Goal: Information Seeking & Learning: Learn about a topic

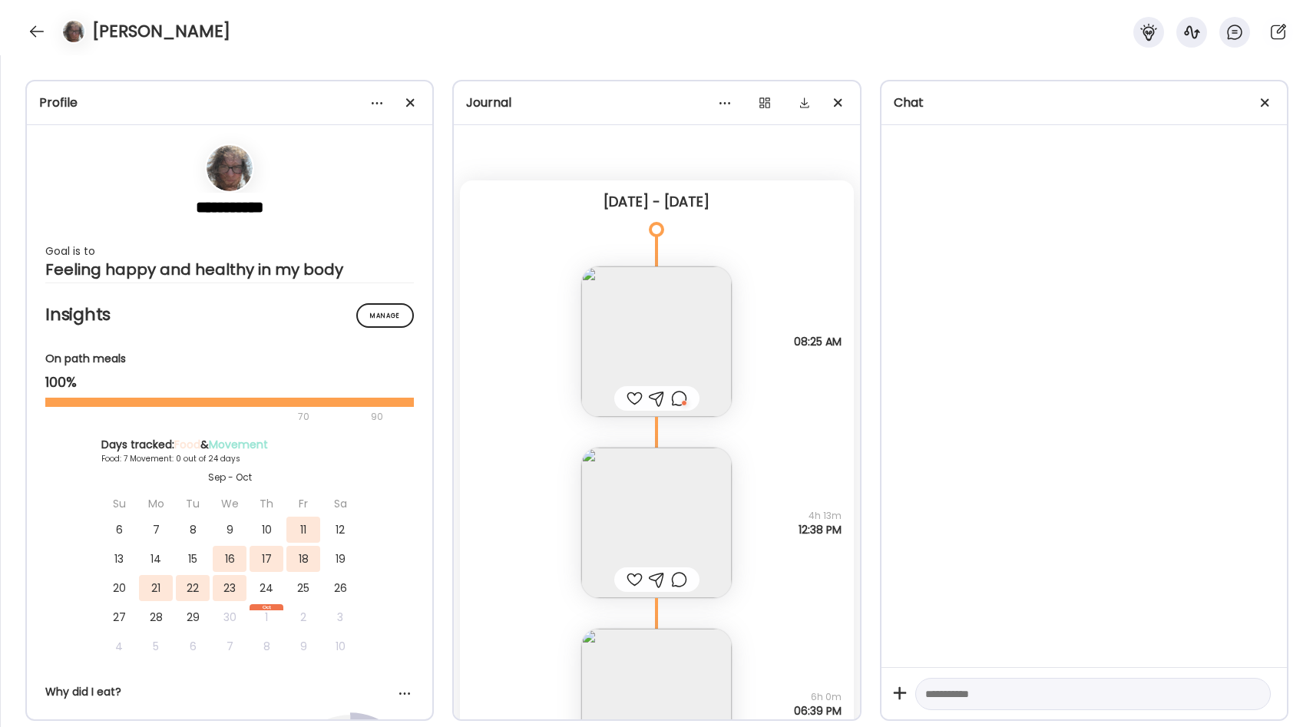
click at [31, 30] on div at bounding box center [37, 31] width 25 height 25
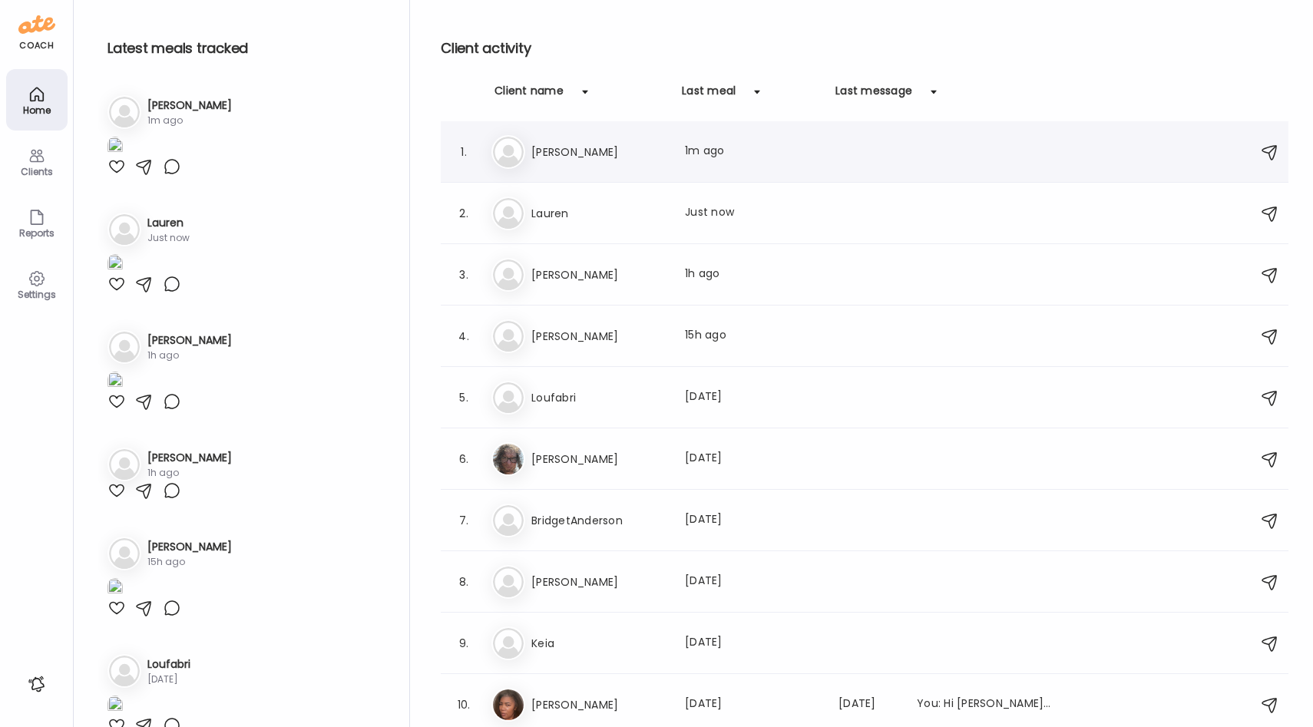
click at [604, 168] on div "1. He [PERSON_NAME] Last meal: 1m ago" at bounding box center [865, 151] width 848 height 61
click at [611, 217] on h3 "Lauren" at bounding box center [598, 213] width 135 height 18
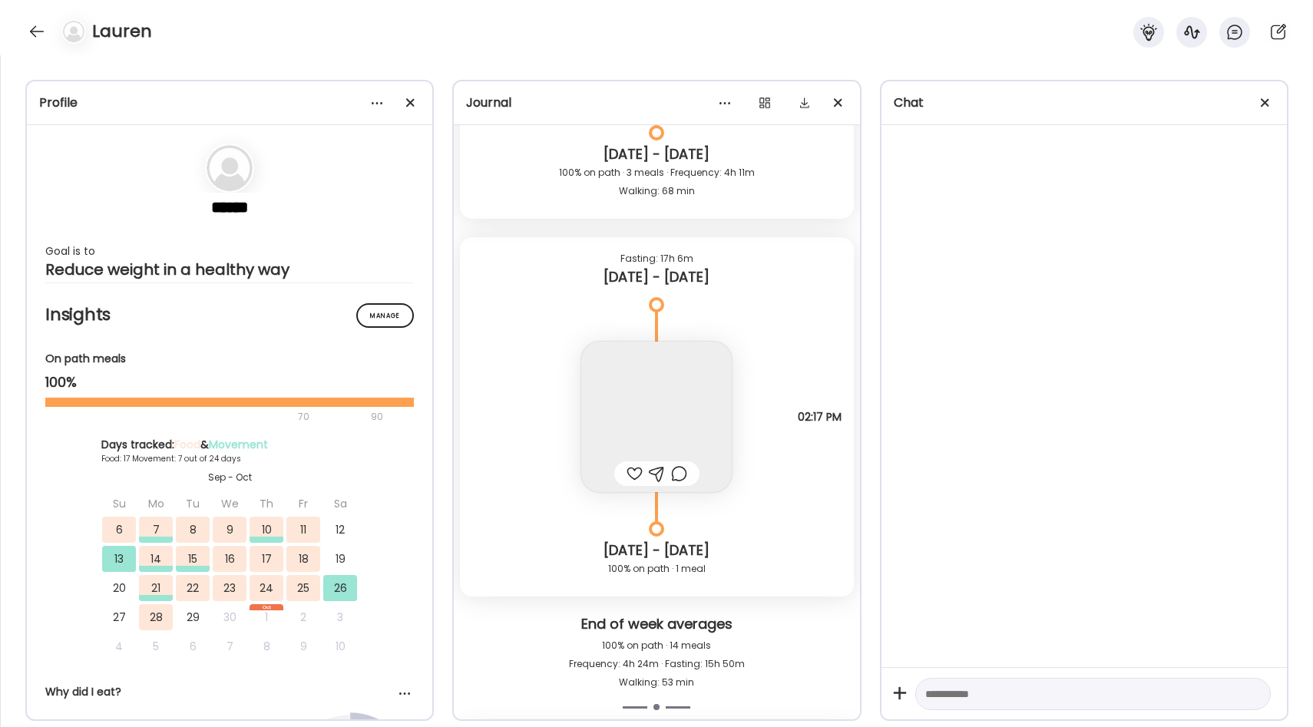
scroll to position [16221, 0]
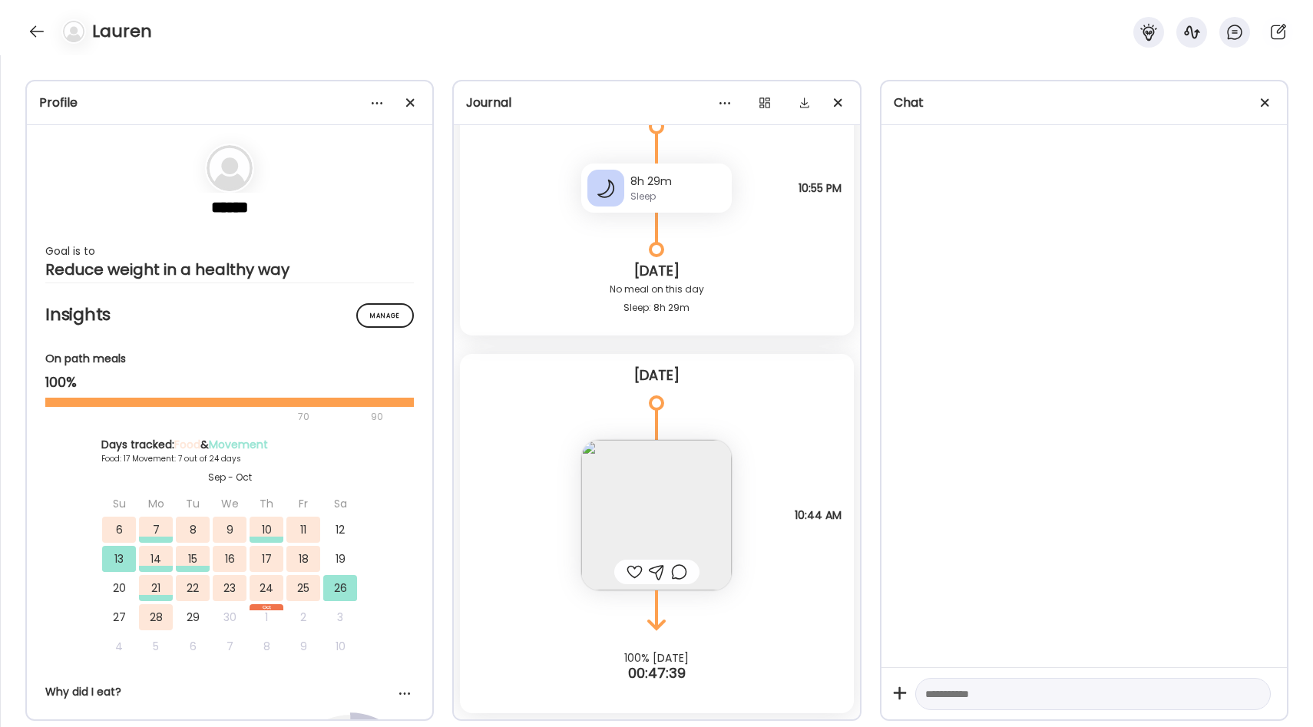
click at [666, 508] on img at bounding box center [656, 515] width 150 height 150
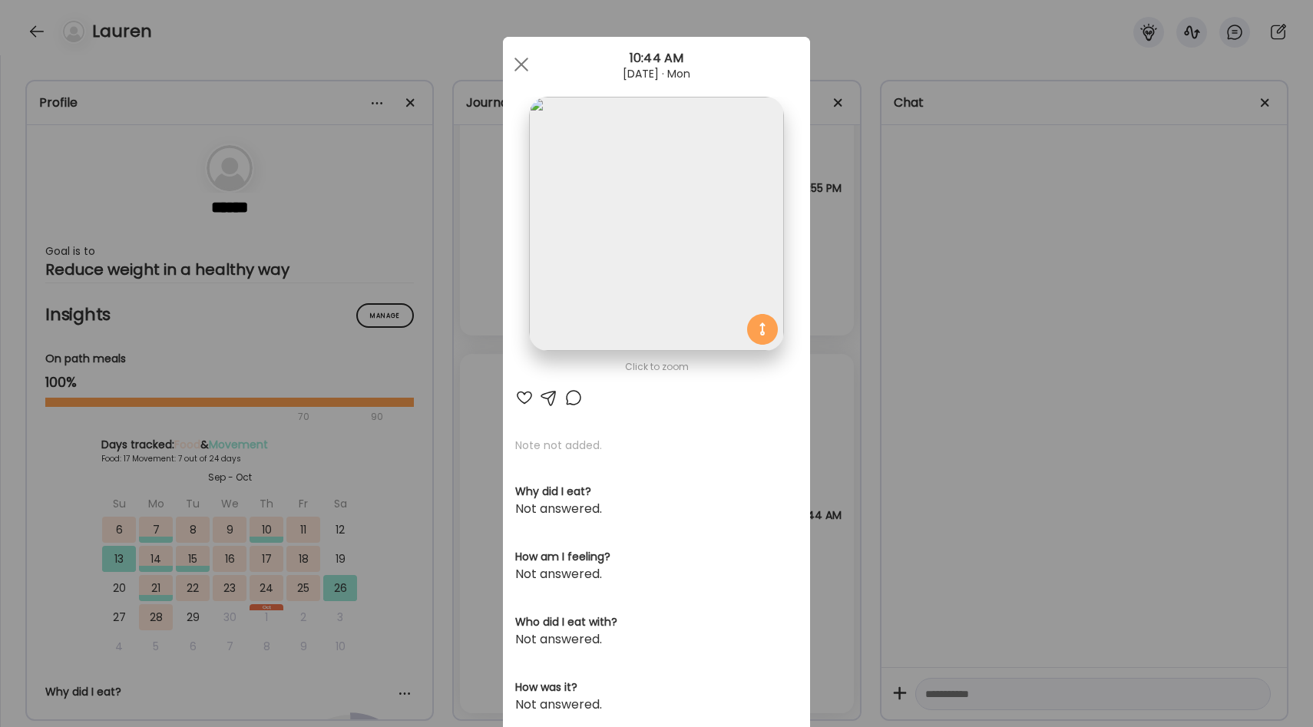
click at [850, 374] on div "Ate Coach Dashboard Wahoo! It’s official Take a moment to set up your Coach Pro…" at bounding box center [656, 363] width 1313 height 727
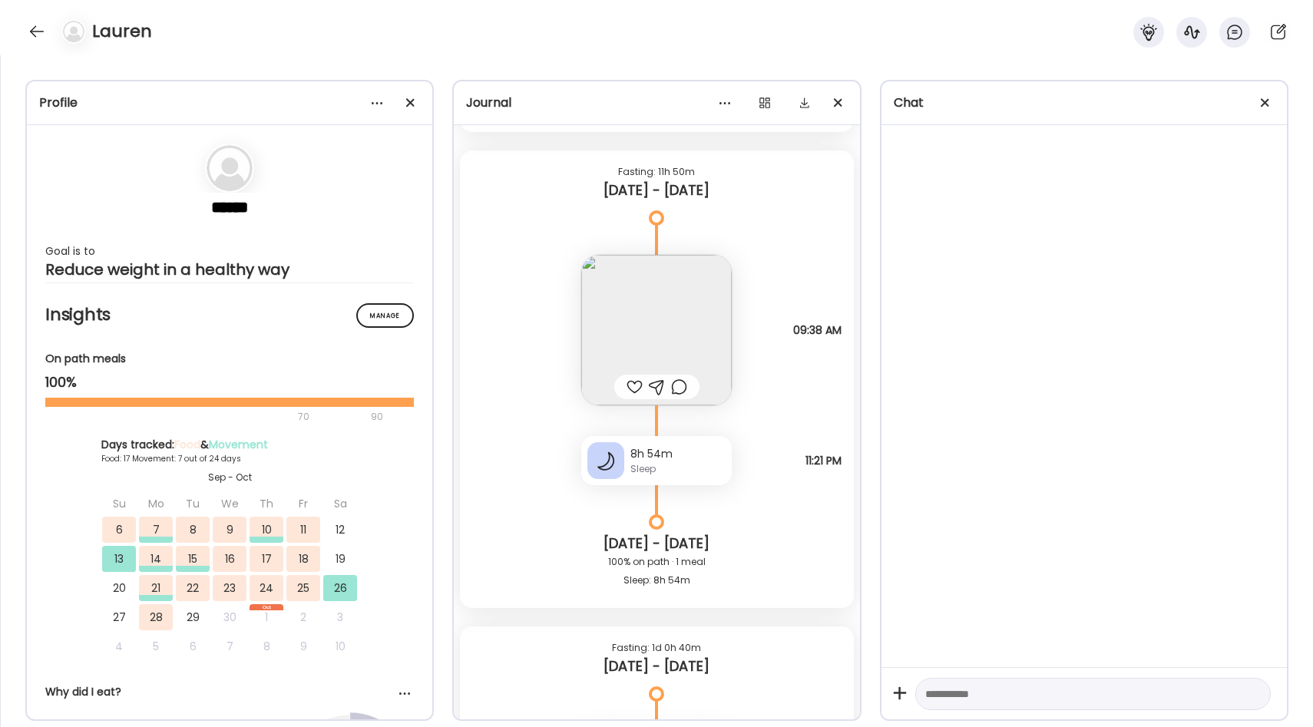
scroll to position [14848, 0]
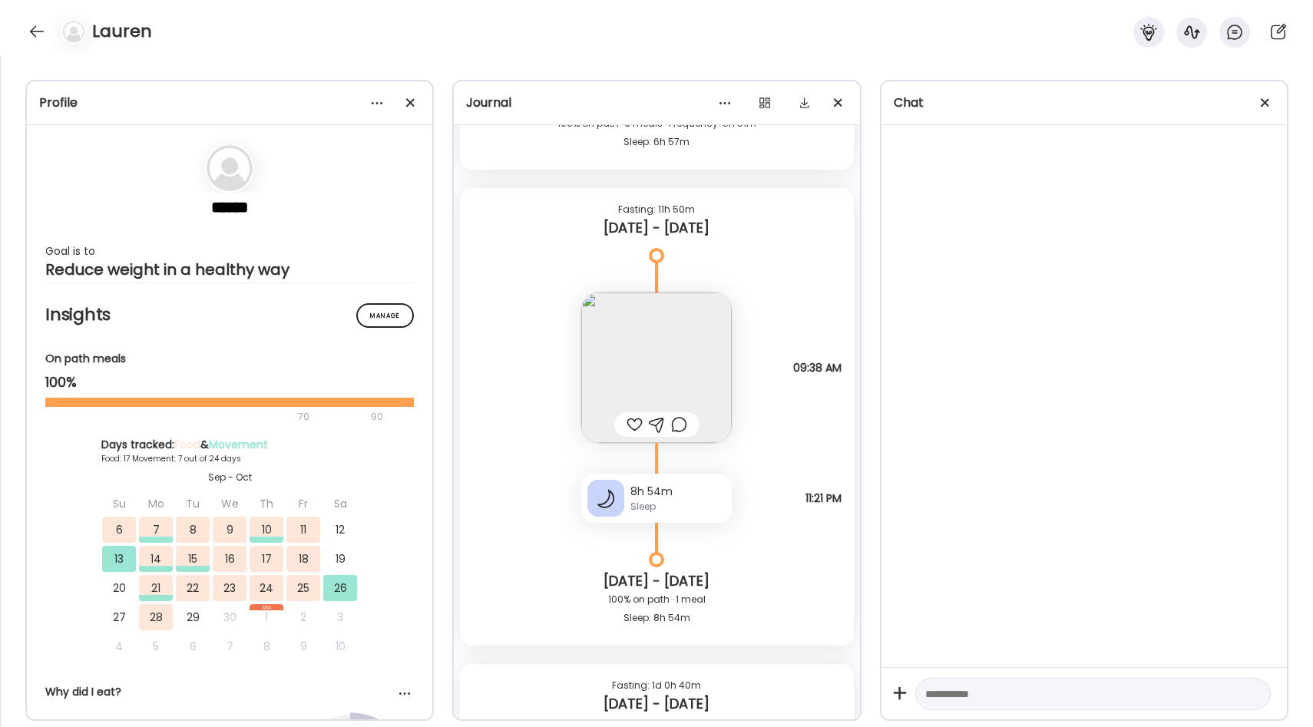
click at [12, 22] on div "Lauren" at bounding box center [656, 27] width 1313 height 55
click at [25, 28] on div at bounding box center [37, 31] width 25 height 25
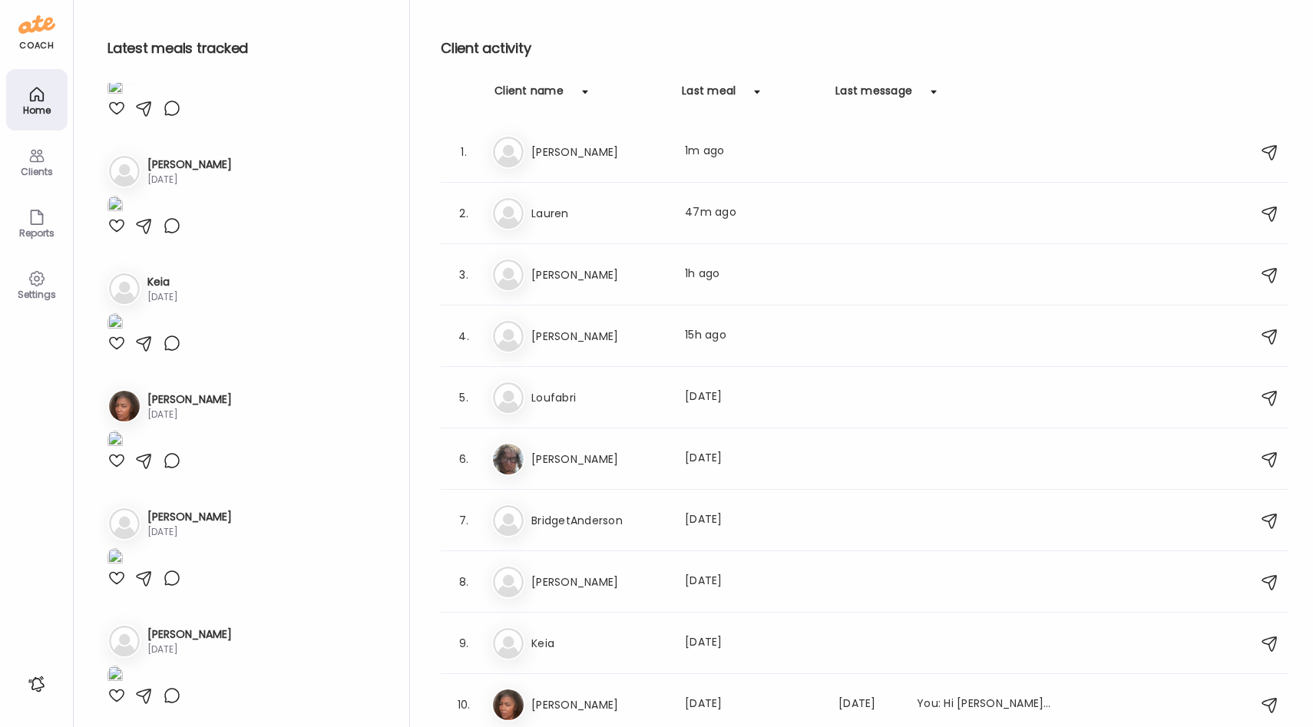
scroll to position [550, 0]
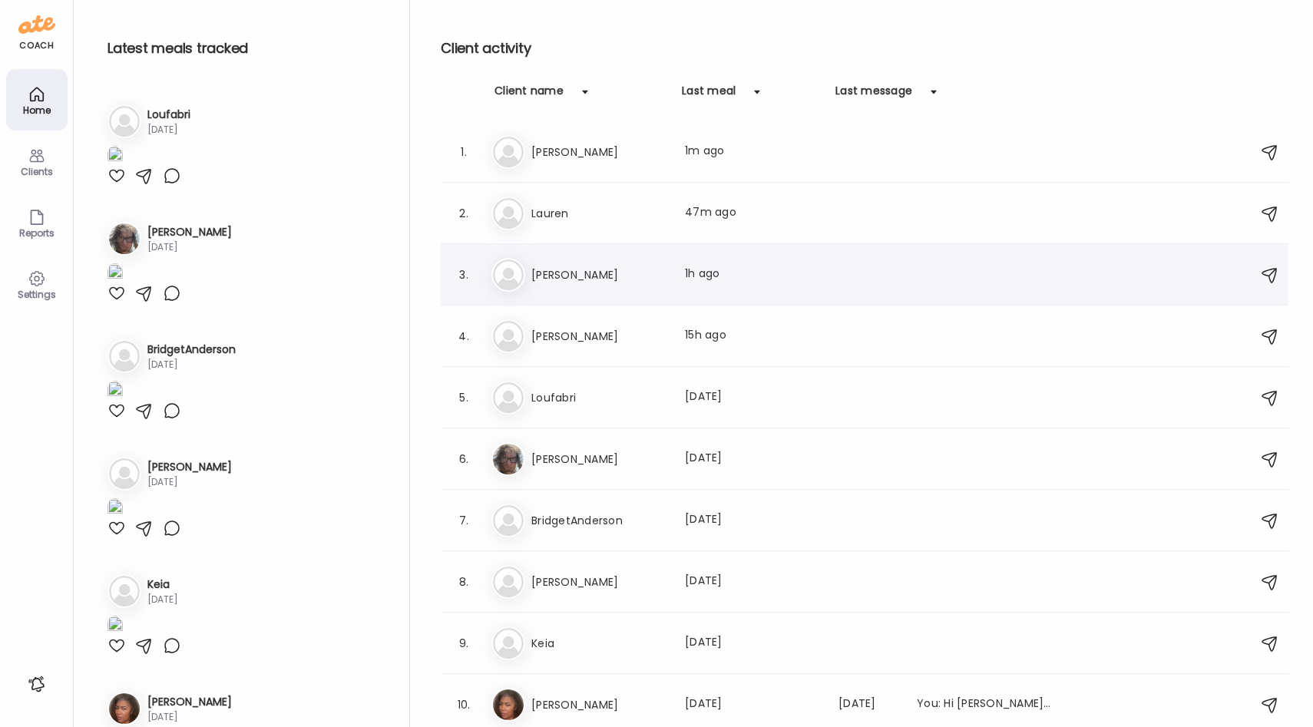
click at [597, 272] on h3 "[PERSON_NAME]" at bounding box center [598, 275] width 135 height 18
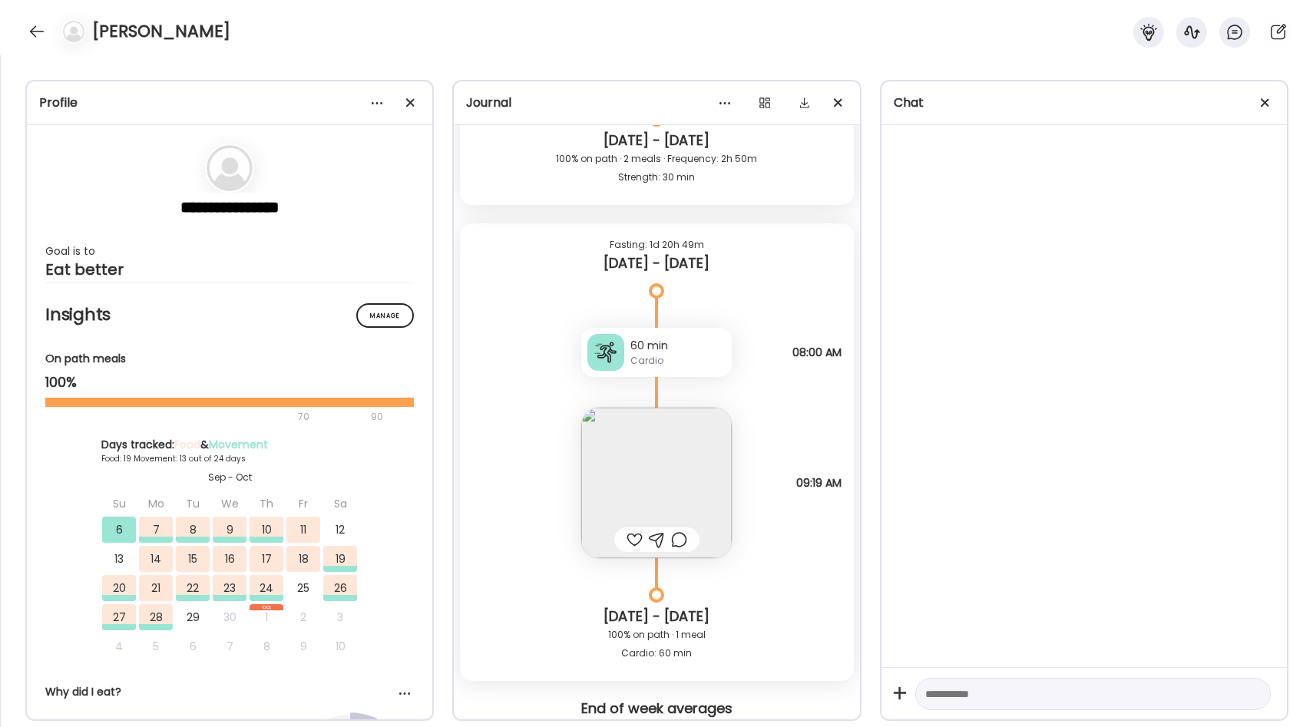
scroll to position [19797, 0]
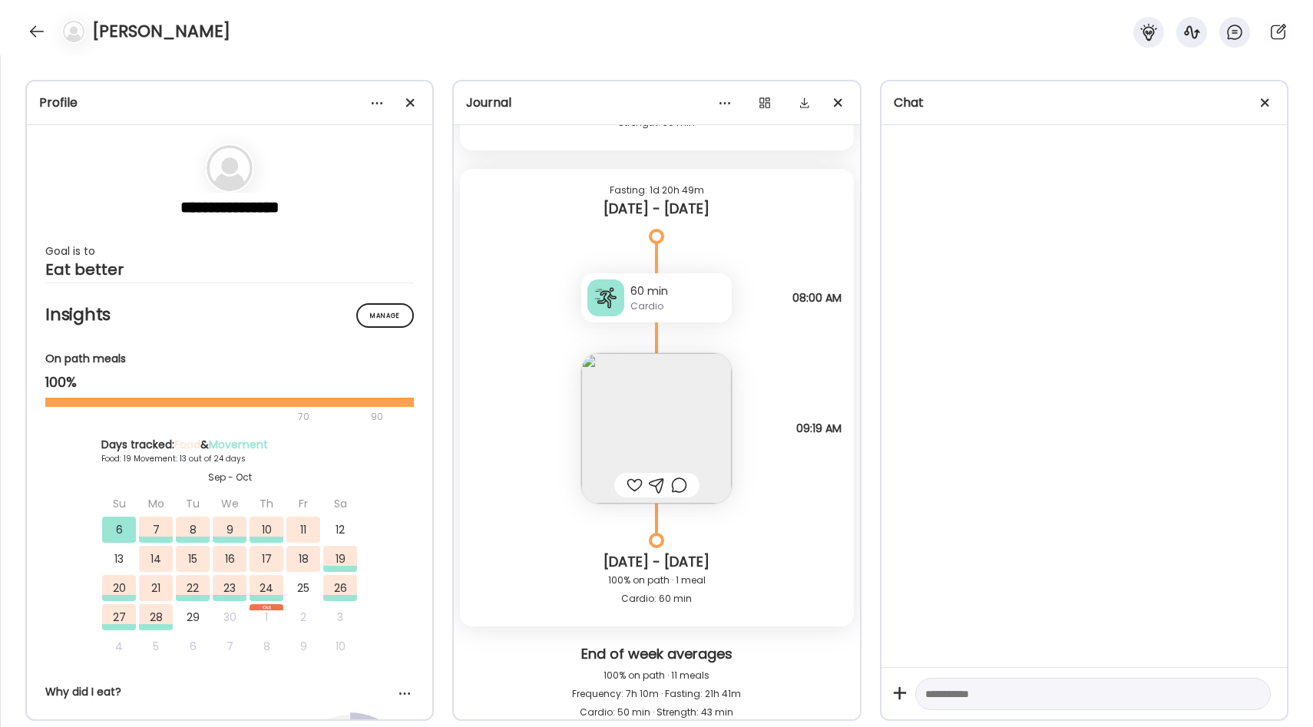
click at [662, 379] on img at bounding box center [656, 428] width 150 height 150
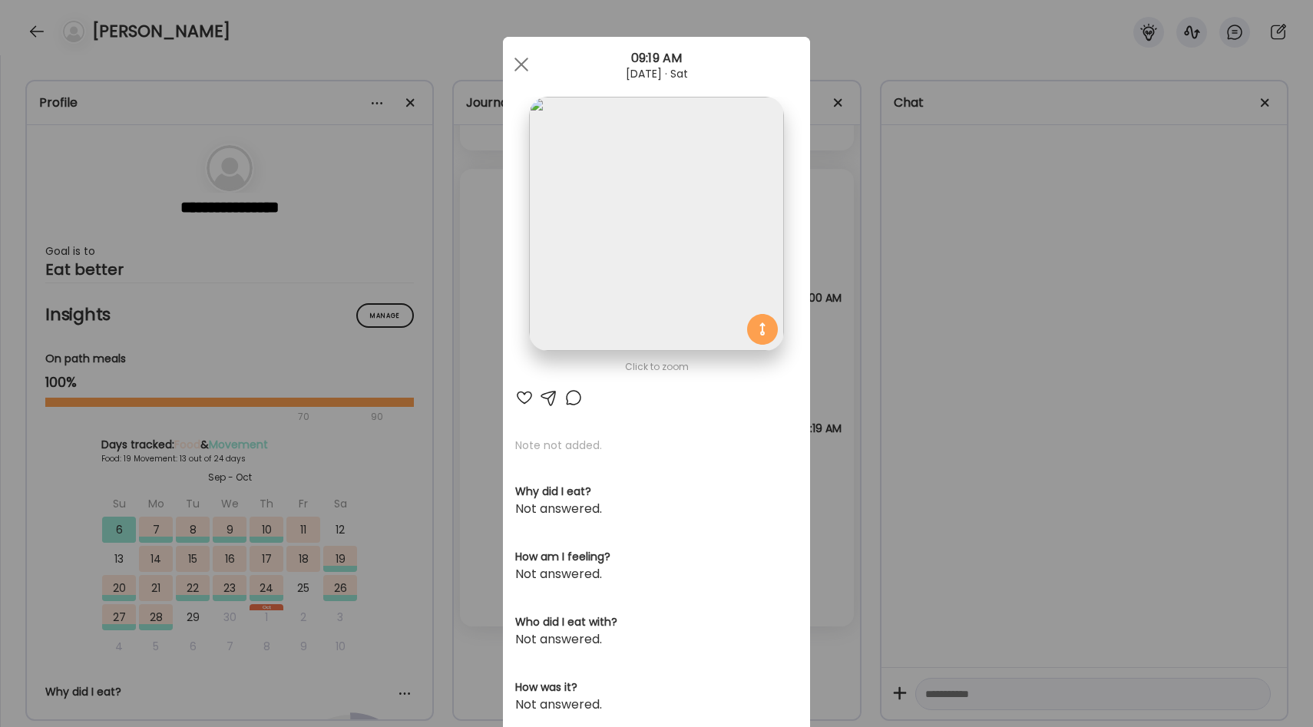
click at [757, 335] on div at bounding box center [656, 224] width 254 height 254
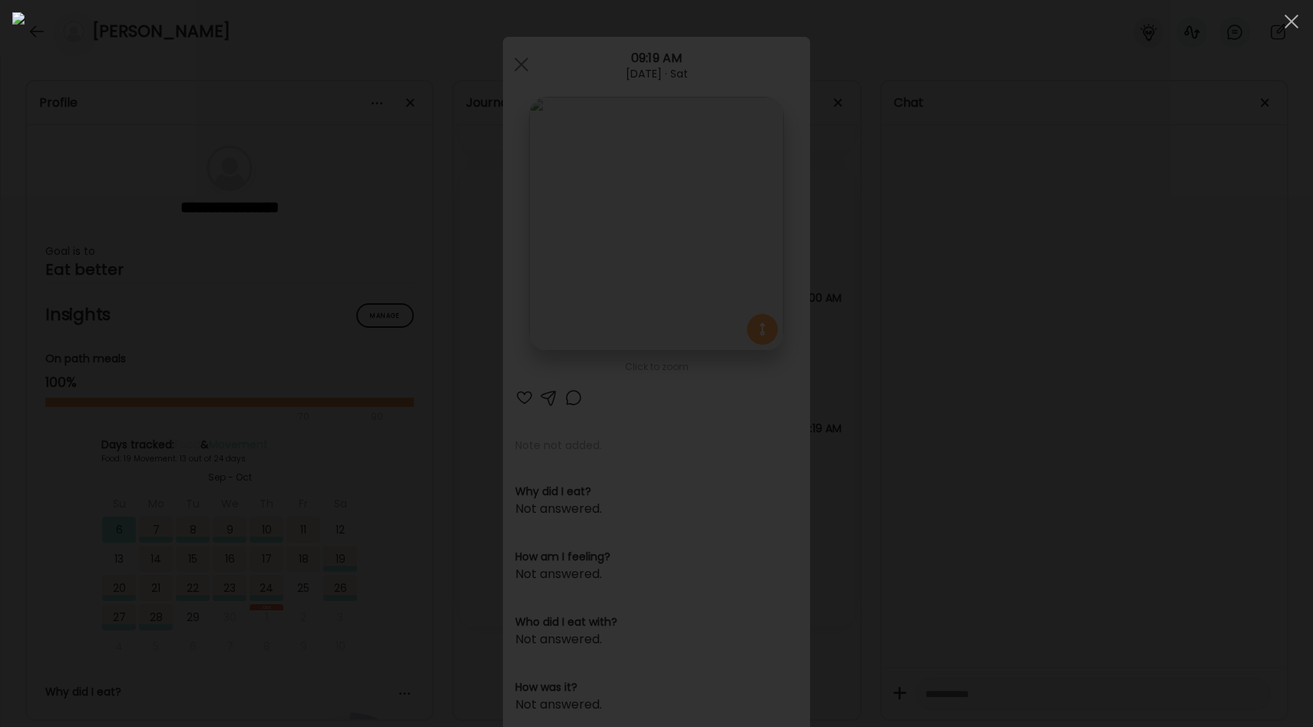
click at [1057, 301] on div at bounding box center [656, 363] width 1288 height 703
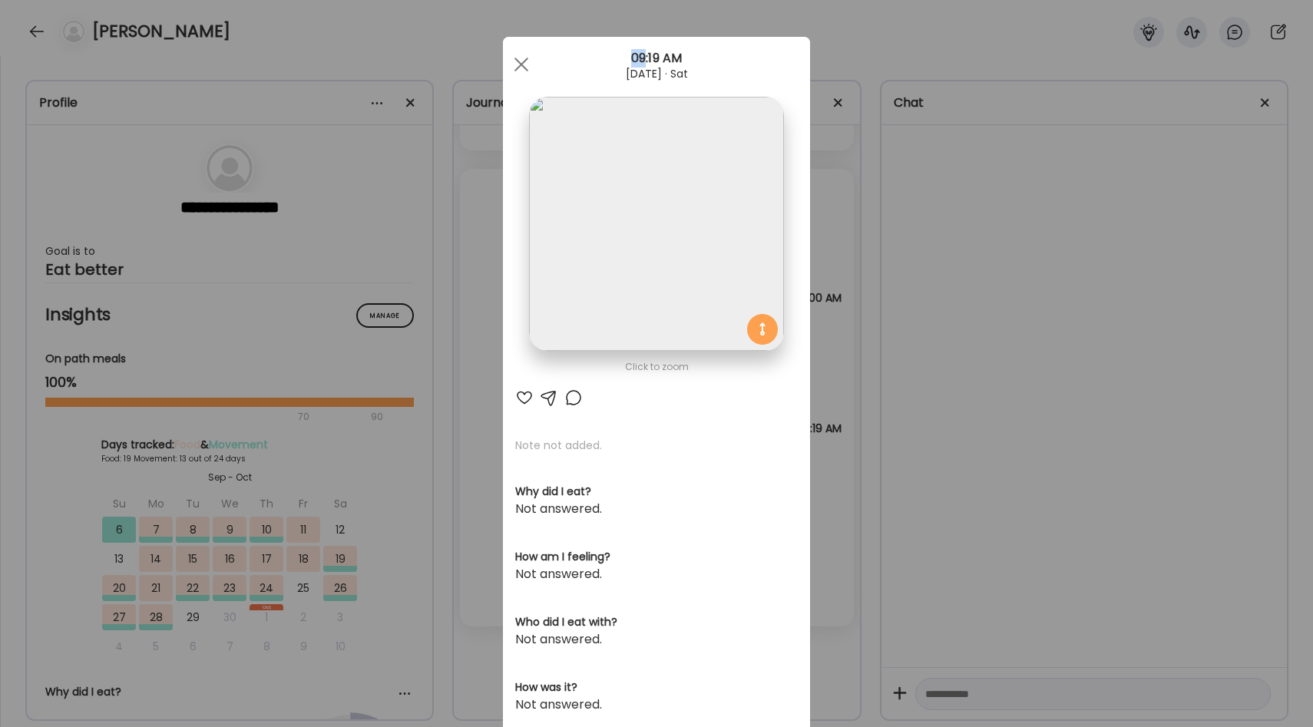
click at [1057, 301] on div "Ate Coach Dashboard Wahoo! It’s official Take a moment to set up your Coach Pro…" at bounding box center [656, 363] width 1313 height 727
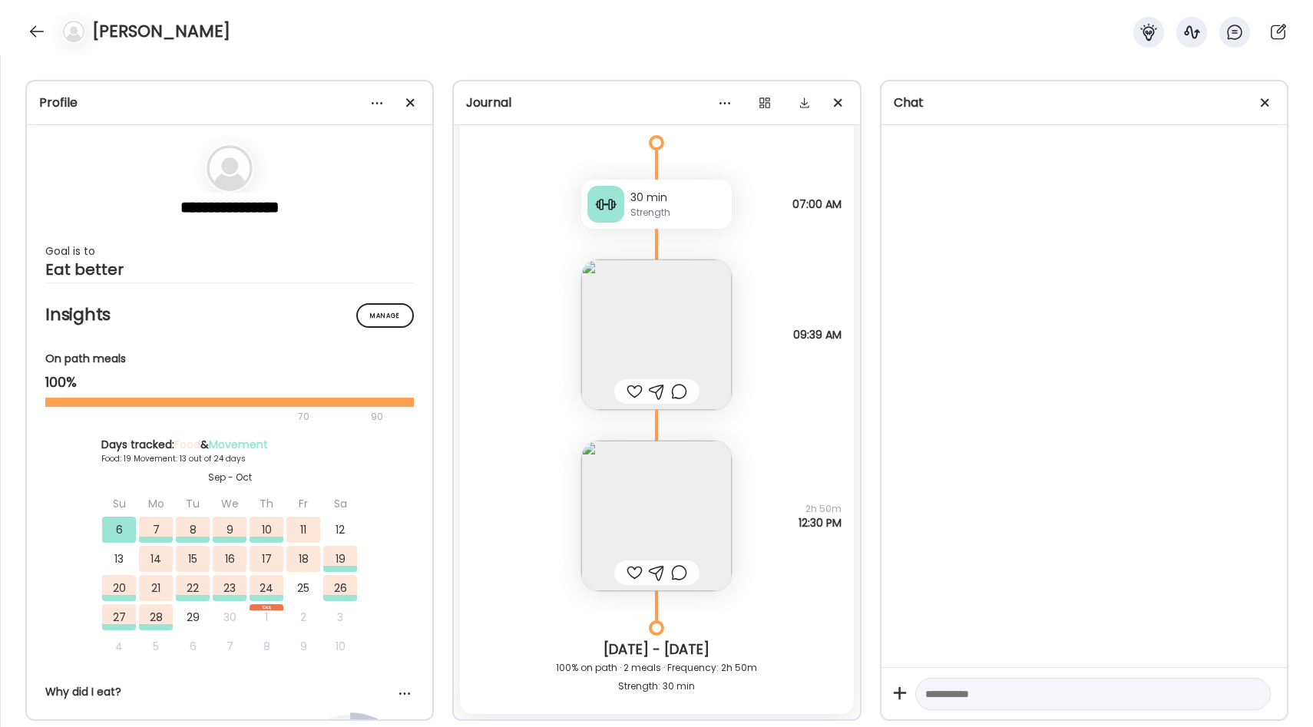
scroll to position [19298, 0]
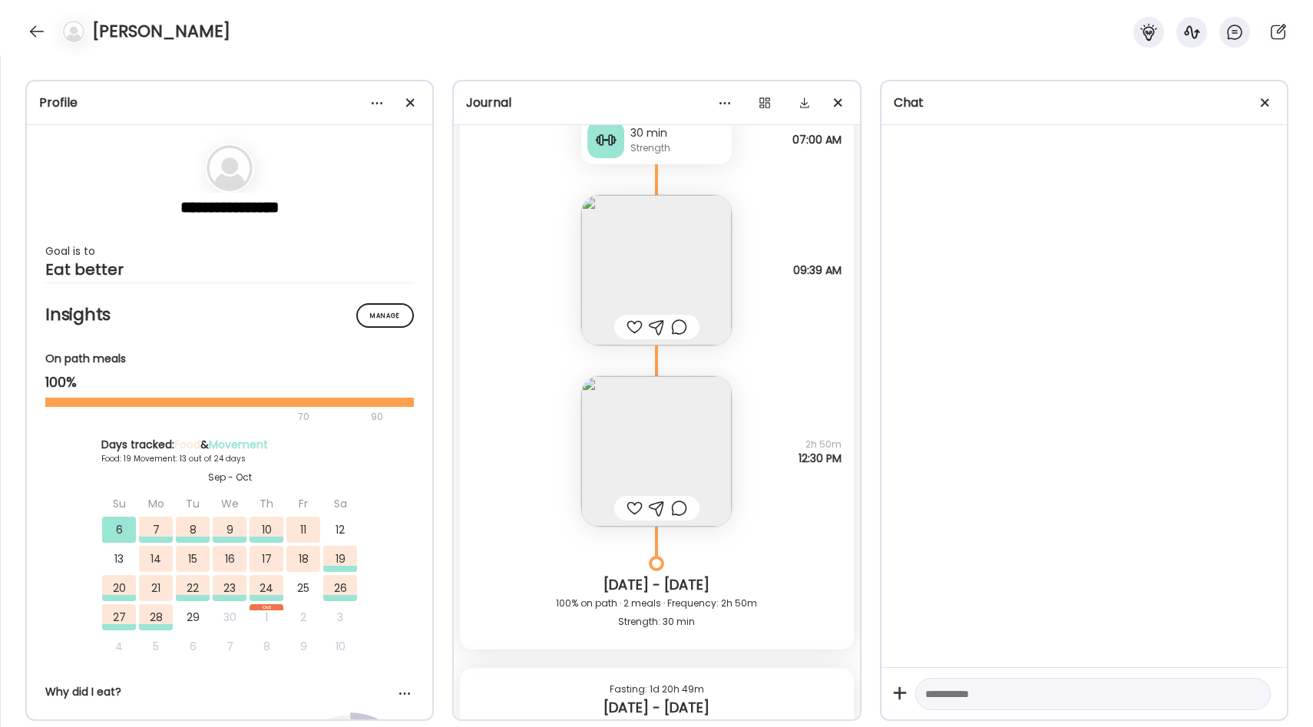
click at [678, 288] on img at bounding box center [656, 270] width 150 height 150
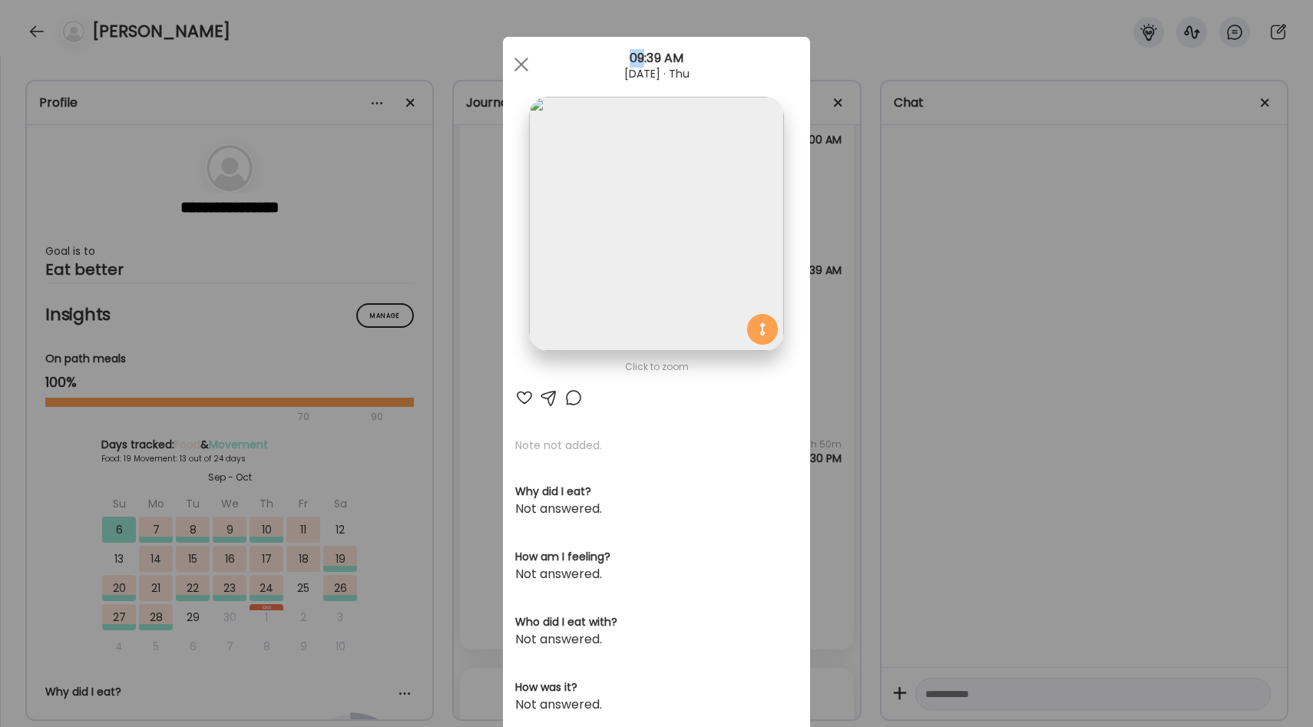
click at [866, 286] on div "Ate Coach Dashboard Wahoo! It’s official Take a moment to set up your Coach Pro…" at bounding box center [656, 363] width 1313 height 727
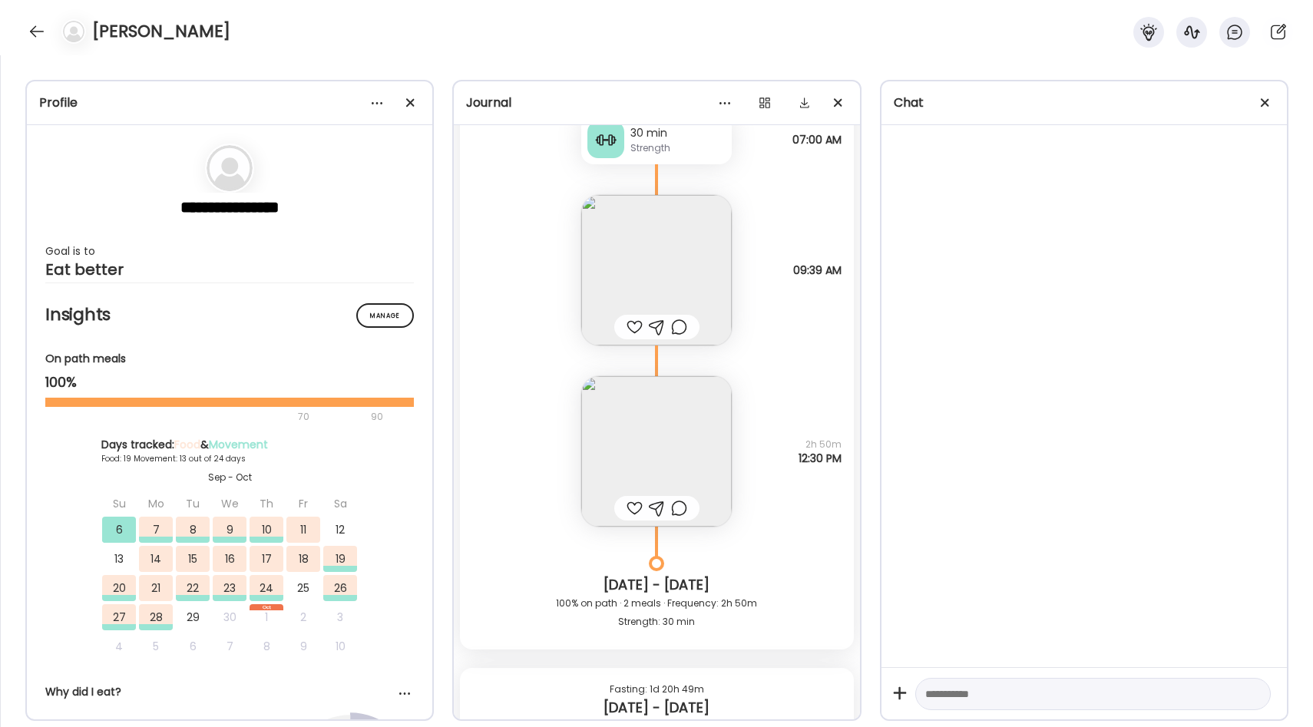
click at [683, 447] on img at bounding box center [656, 451] width 150 height 150
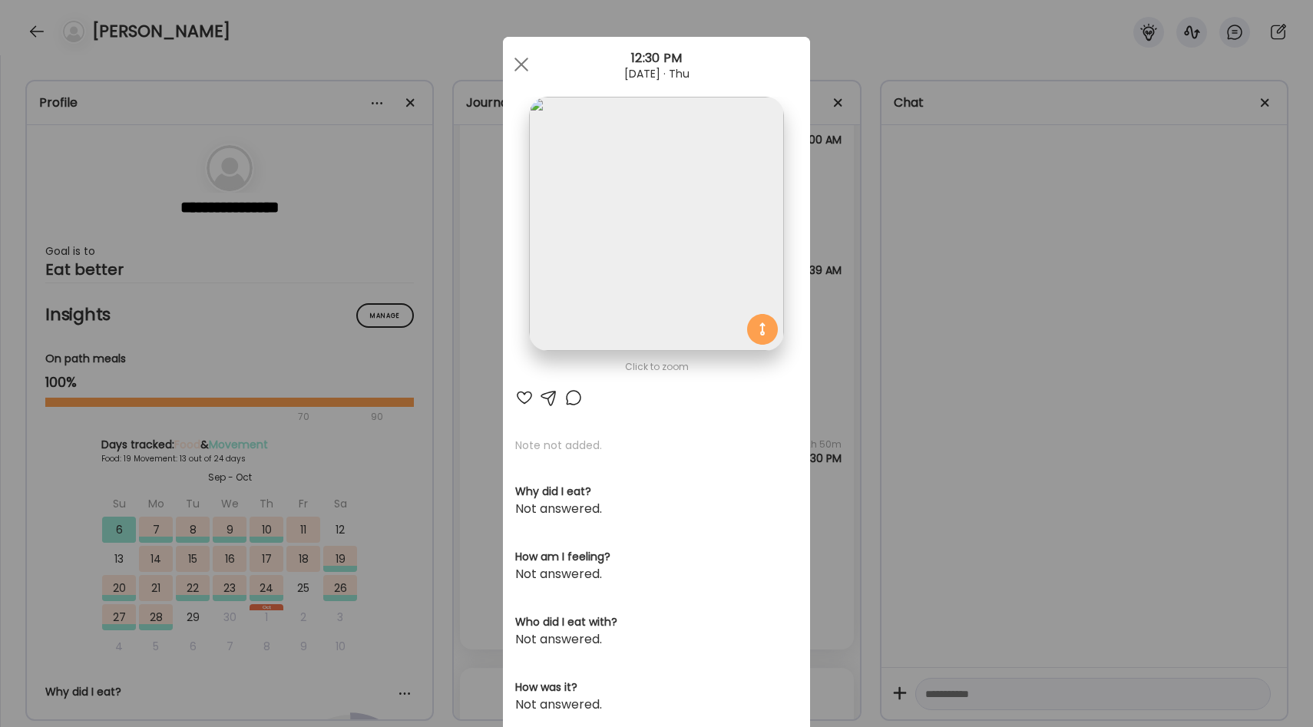
click at [759, 336] on div at bounding box center [656, 224] width 254 height 254
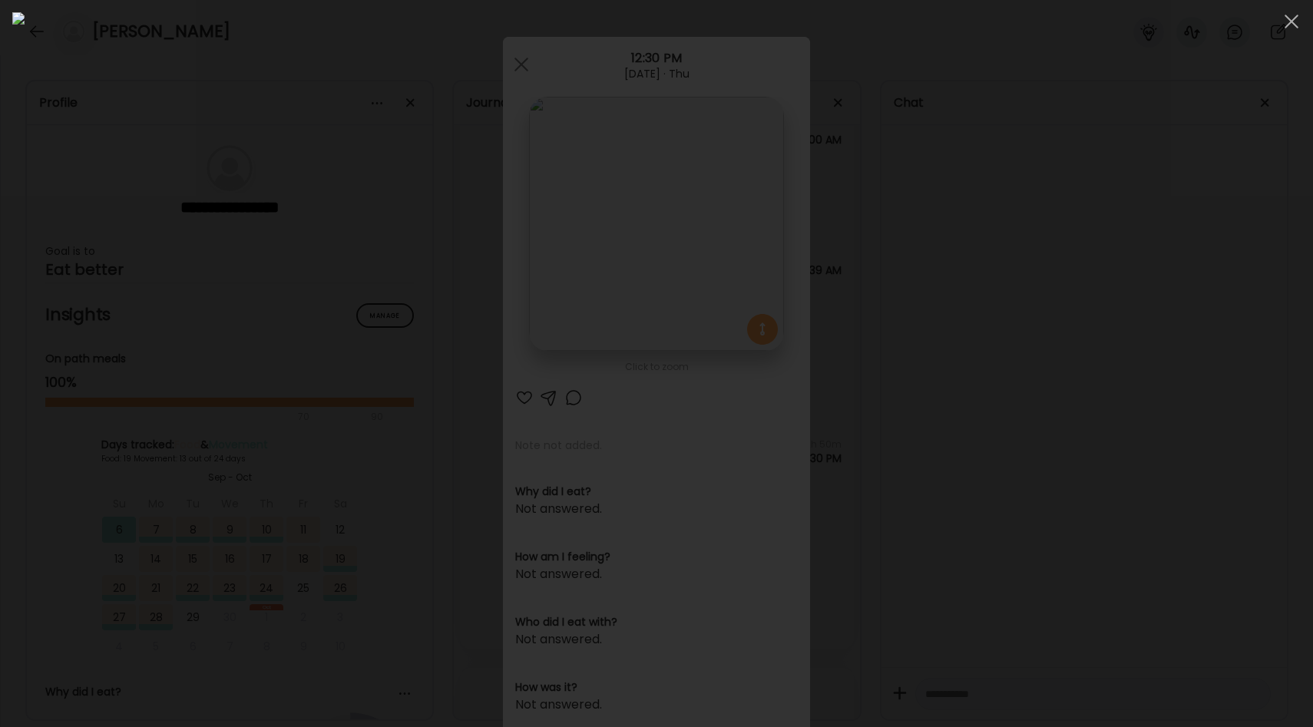
click at [1130, 309] on div at bounding box center [656, 363] width 1288 height 703
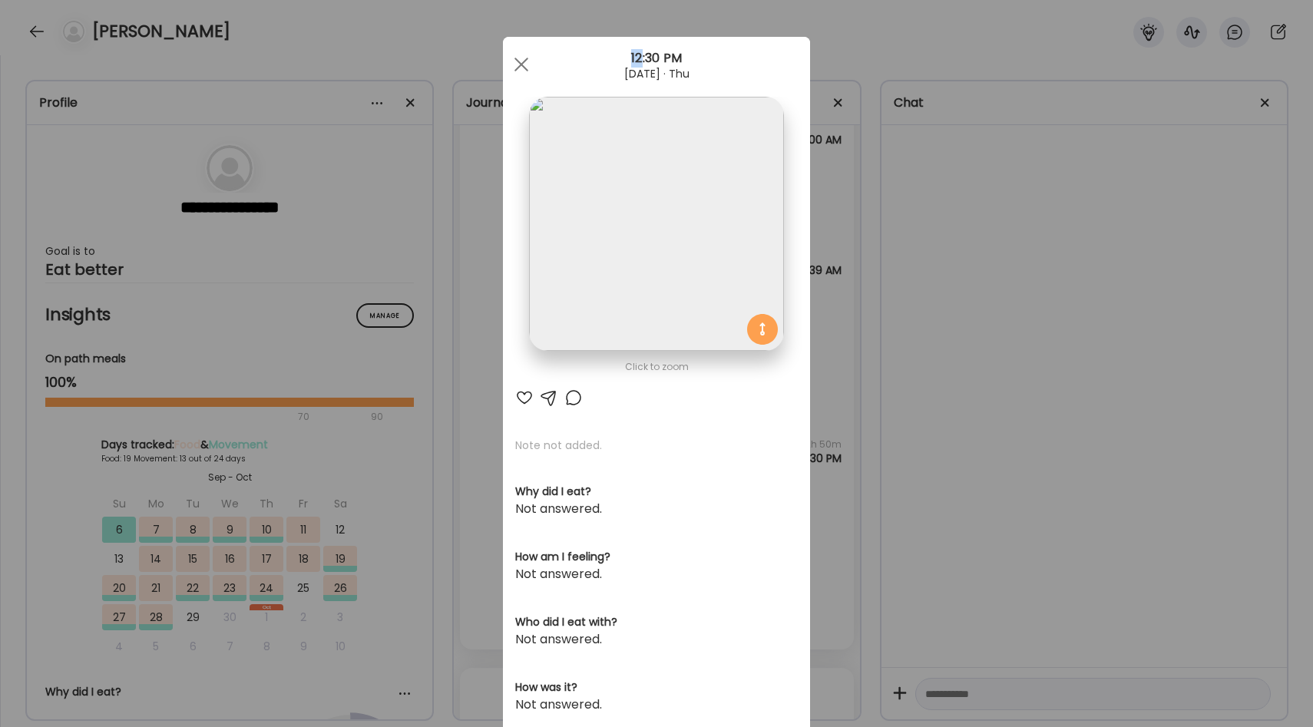
click at [1130, 309] on div "Ate Coach Dashboard Wahoo! It’s official Take a moment to set up your Coach Pro…" at bounding box center [656, 363] width 1313 height 727
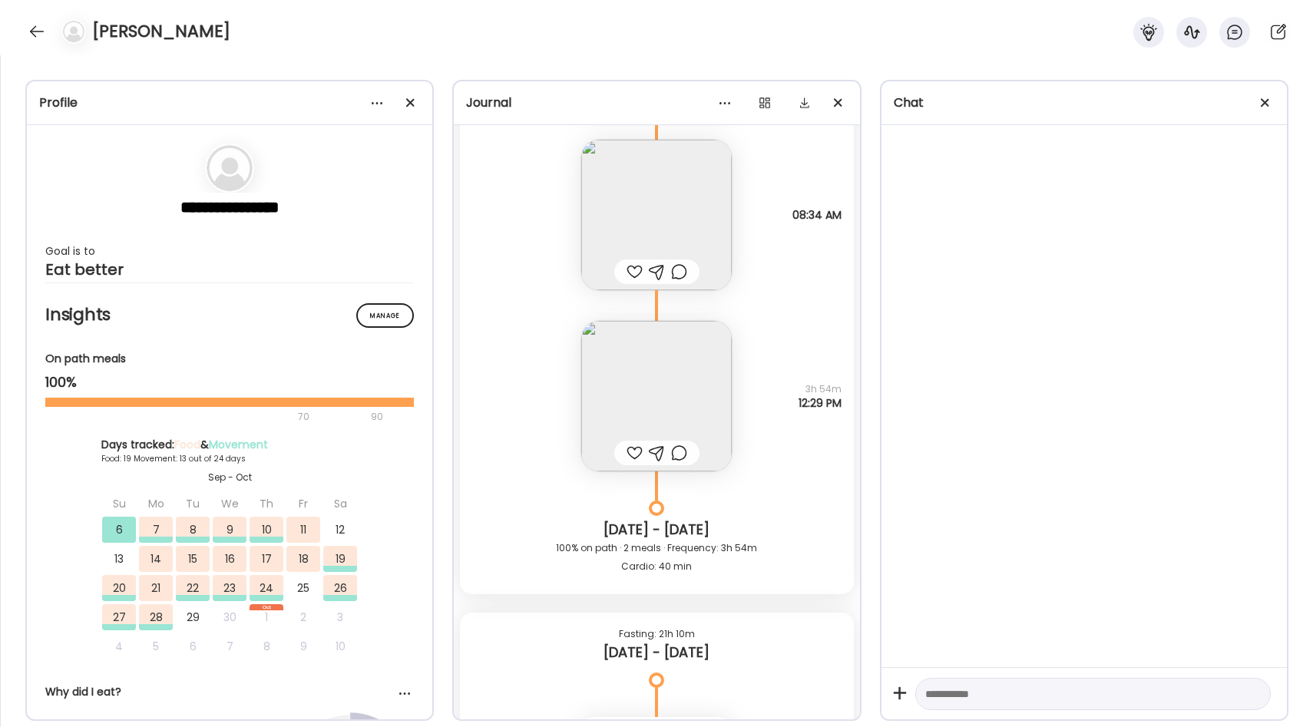
scroll to position [18674, 0]
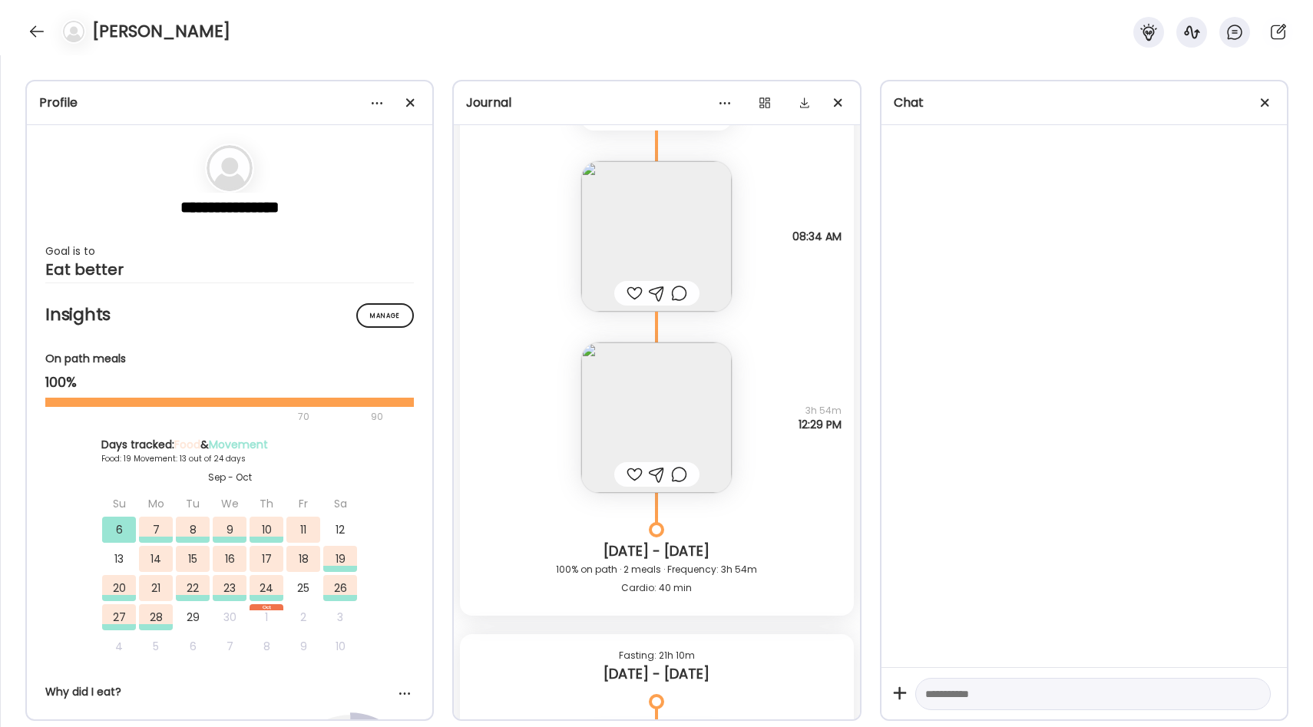
click at [665, 435] on img at bounding box center [656, 417] width 150 height 150
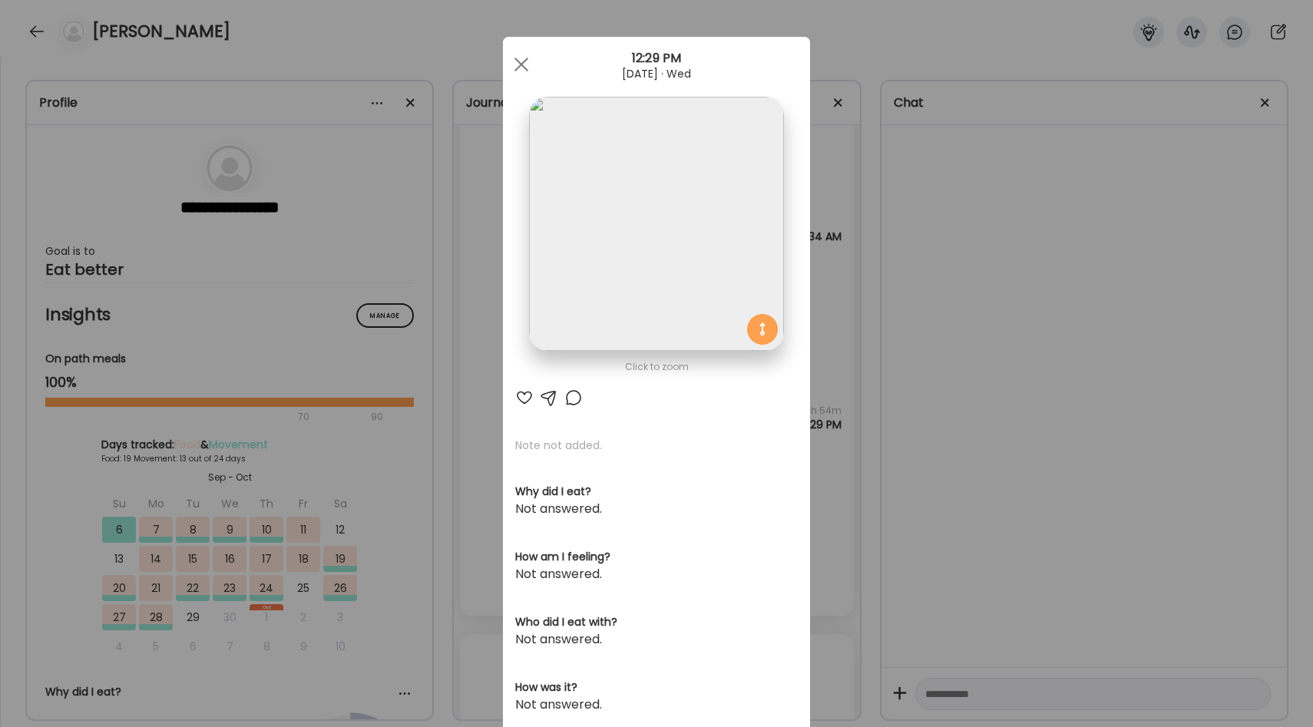
click at [680, 289] on img at bounding box center [656, 224] width 254 height 254
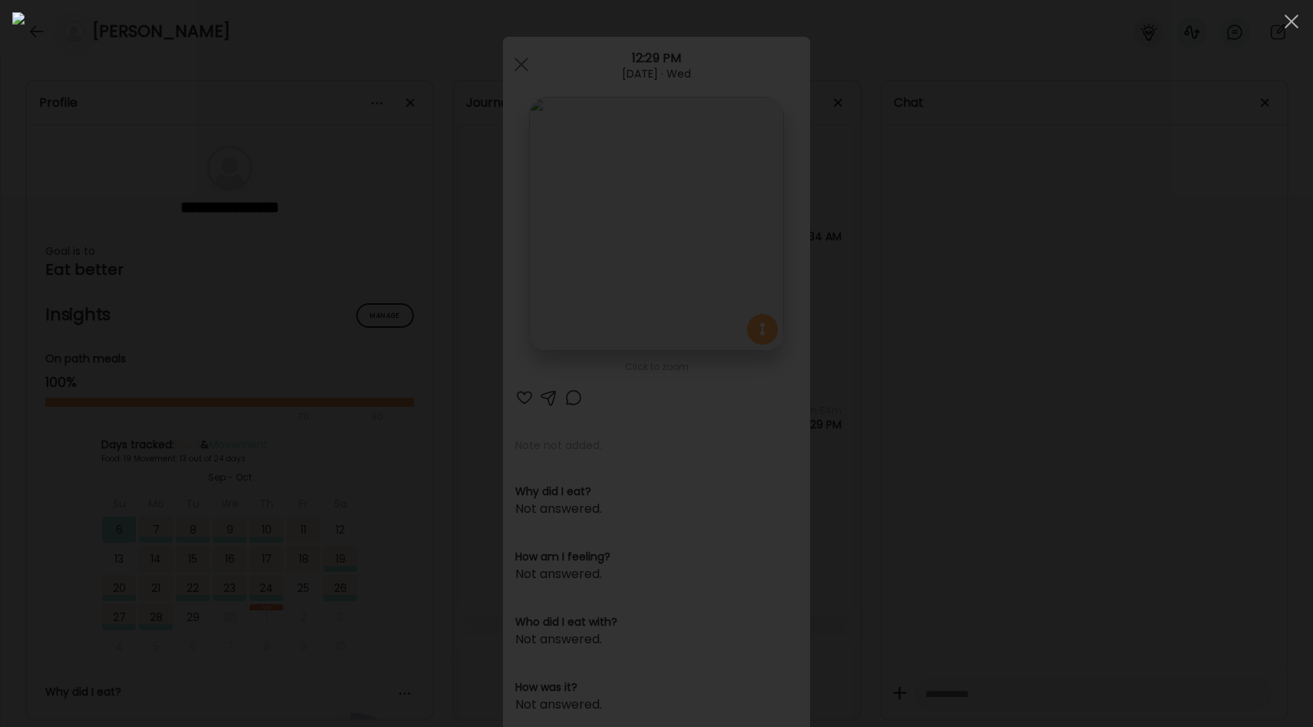
click at [1103, 238] on div at bounding box center [656, 363] width 1288 height 703
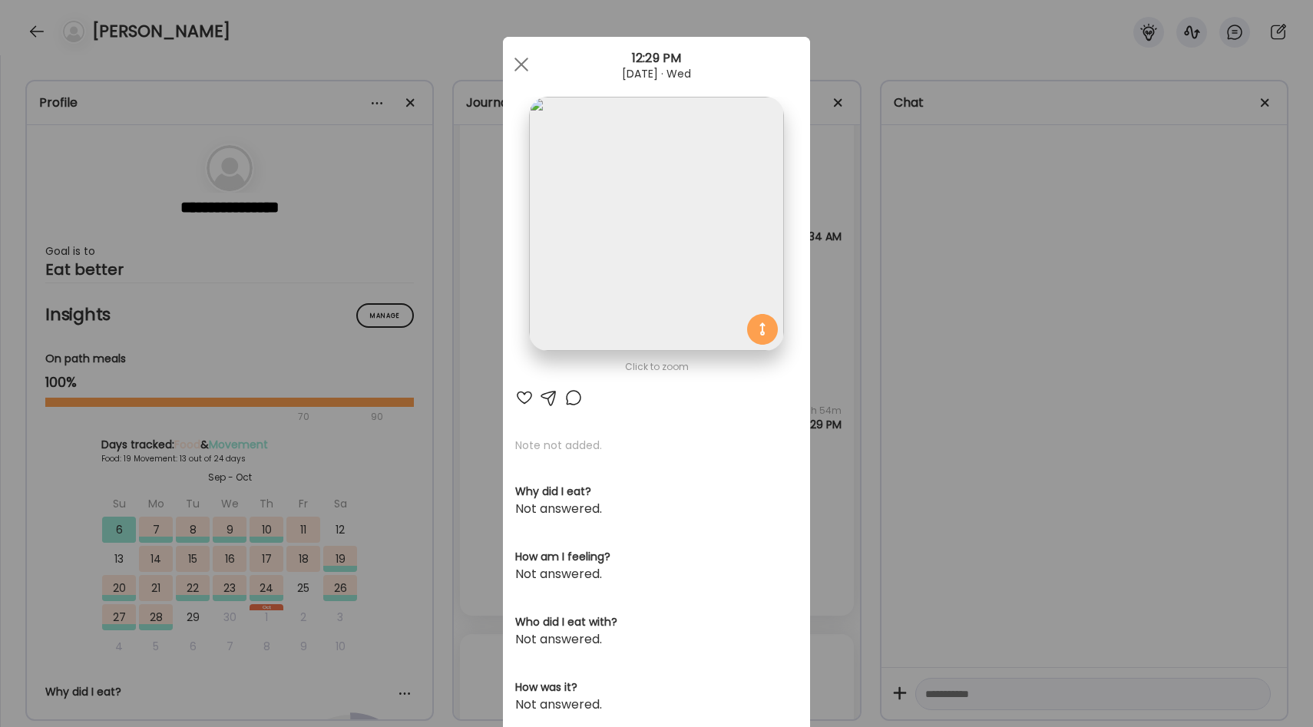
click at [1103, 239] on div "Ate Coach Dashboard Wahoo! It’s official Take a moment to set up your Coach Pro…" at bounding box center [656, 363] width 1313 height 727
